Goal: Task Accomplishment & Management: Use online tool/utility

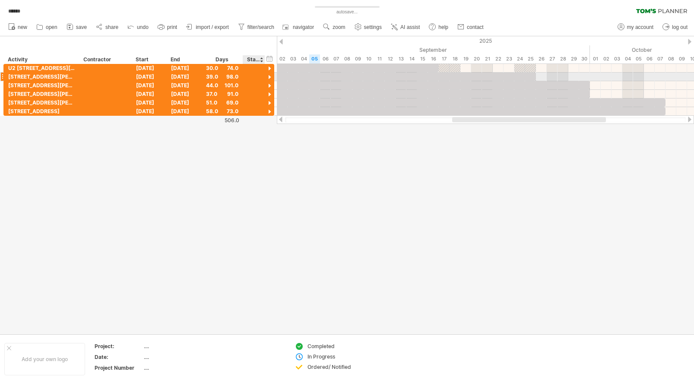
click at [269, 77] on div at bounding box center [270, 77] width 8 height 8
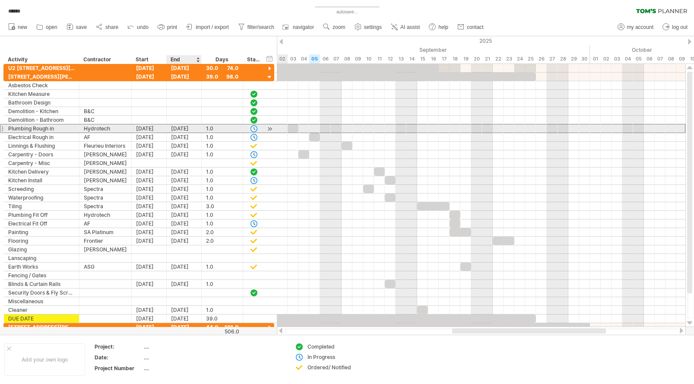
click at [182, 128] on div "[DATE]" at bounding box center [184, 128] width 35 height 8
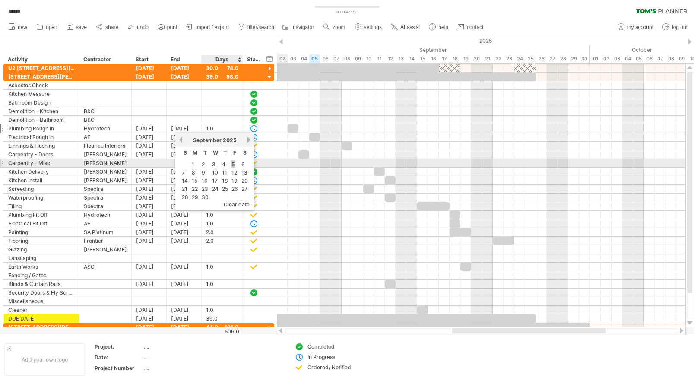
click at [231, 164] on link "5" at bounding box center [233, 164] width 5 height 8
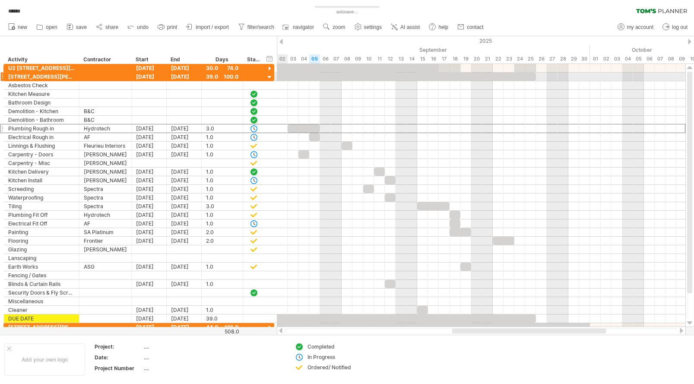
click at [269, 77] on div at bounding box center [270, 77] width 8 height 8
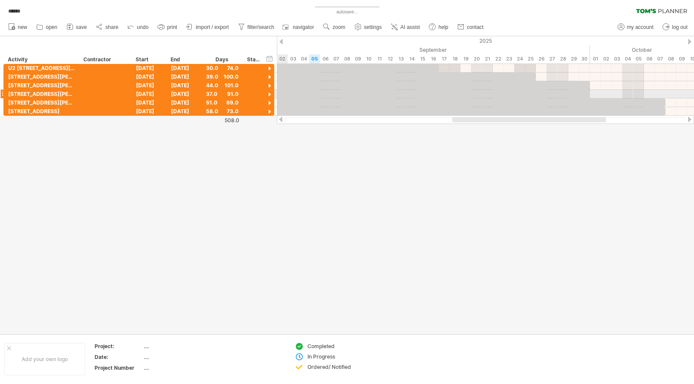
click at [269, 95] on div at bounding box center [270, 95] width 8 height 8
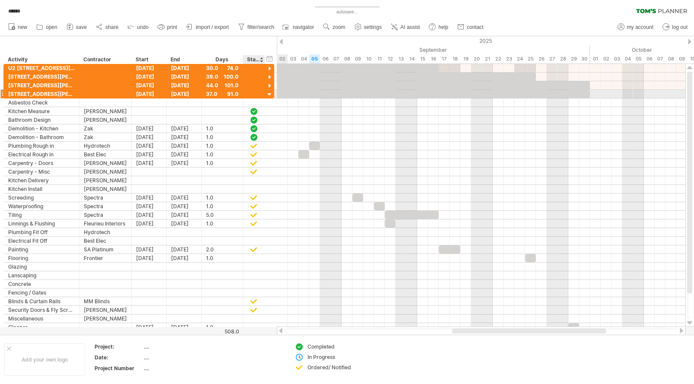
click at [269, 94] on div at bounding box center [270, 95] width 8 height 8
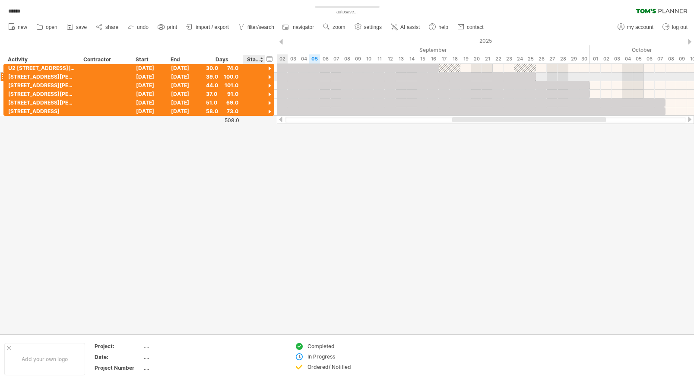
click at [269, 76] on div at bounding box center [270, 77] width 8 height 8
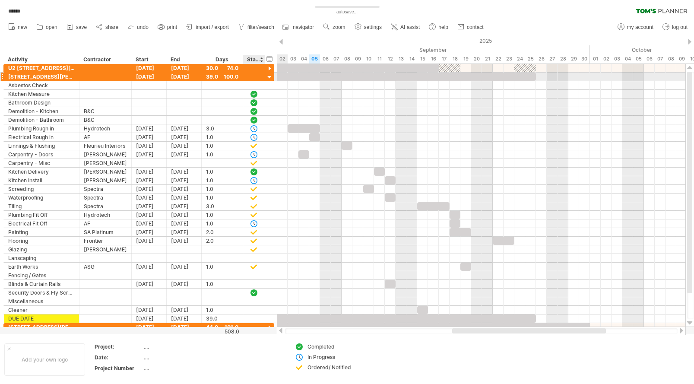
click at [269, 76] on div at bounding box center [270, 77] width 8 height 8
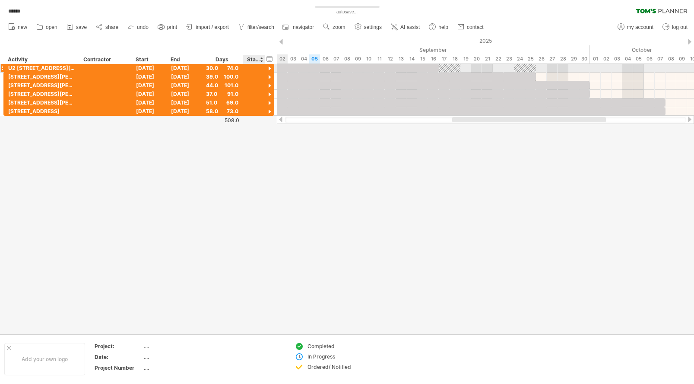
click at [270, 70] on div at bounding box center [270, 69] width 8 height 8
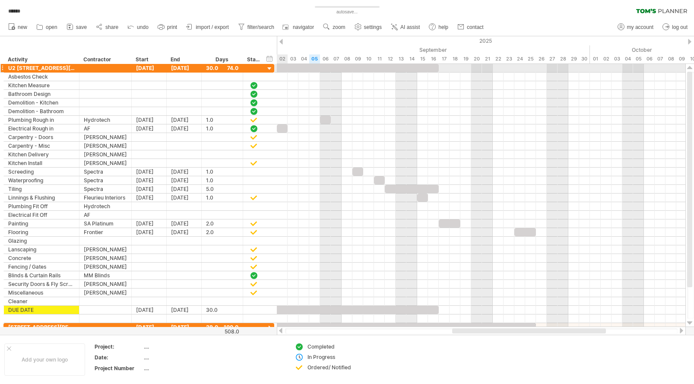
click at [269, 68] on div at bounding box center [270, 69] width 8 height 8
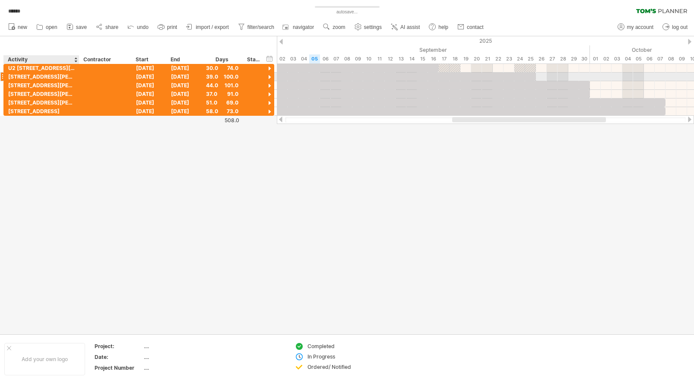
click at [270, 77] on div at bounding box center [270, 77] width 8 height 8
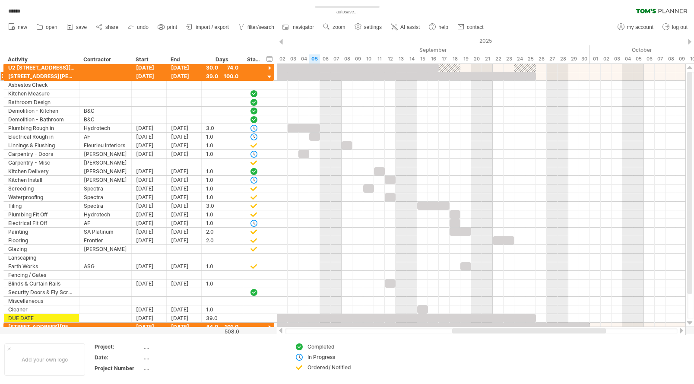
click at [269, 77] on div at bounding box center [270, 77] width 8 height 8
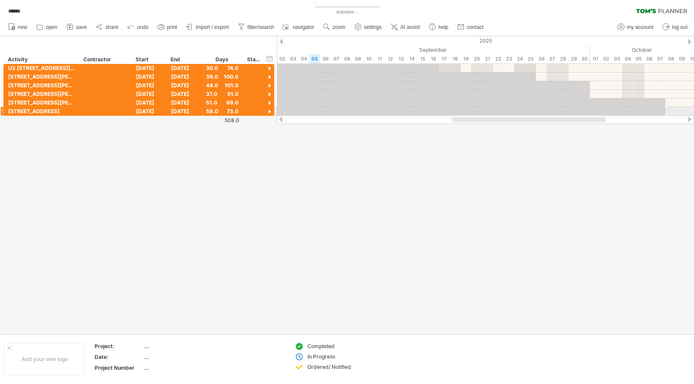
click at [269, 111] on div at bounding box center [270, 112] width 8 height 8
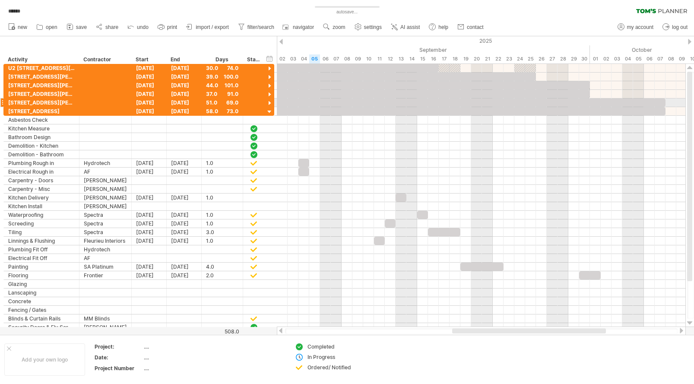
click at [269, 106] on div at bounding box center [270, 103] width 8 height 8
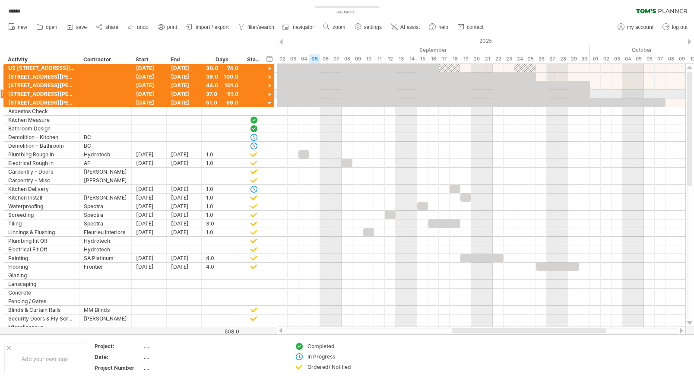
click at [269, 95] on div at bounding box center [270, 95] width 8 height 8
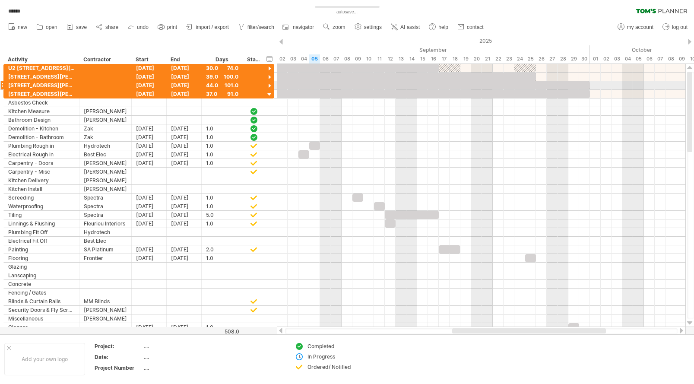
click at [270, 86] on div at bounding box center [270, 86] width 8 height 8
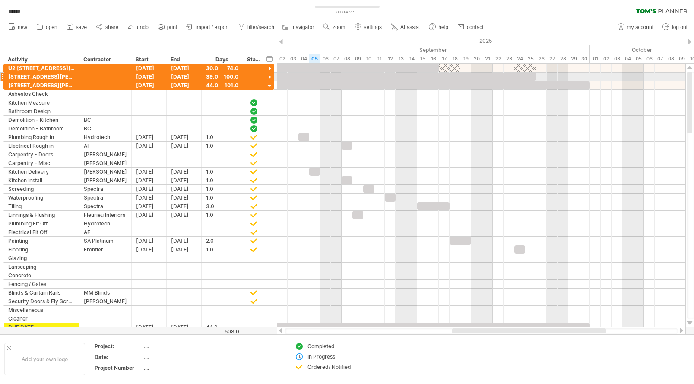
click at [269, 77] on div at bounding box center [270, 77] width 8 height 8
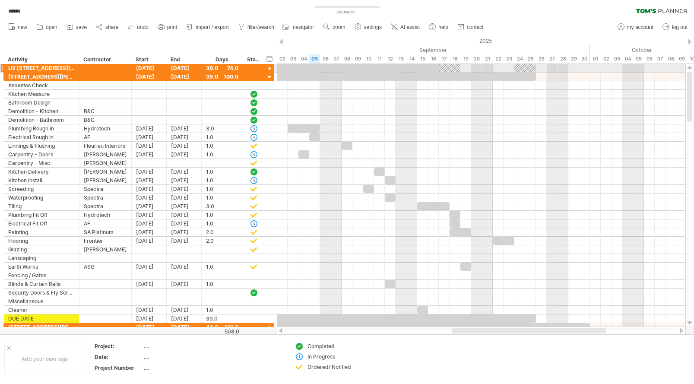
click at [269, 69] on div at bounding box center [270, 69] width 8 height 8
